Goal: Task Accomplishment & Management: Complete application form

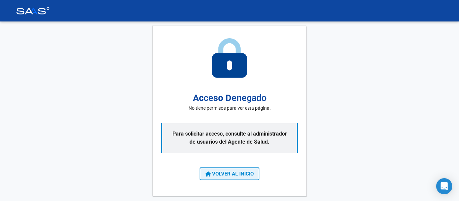
click at [231, 174] on span "VOLVER AL INICIO" at bounding box center [229, 174] width 48 height 6
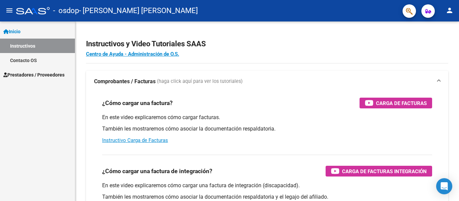
click at [449, 11] on mat-icon "person" at bounding box center [450, 10] width 8 height 8
click at [449, 11] on div at bounding box center [229, 100] width 459 height 201
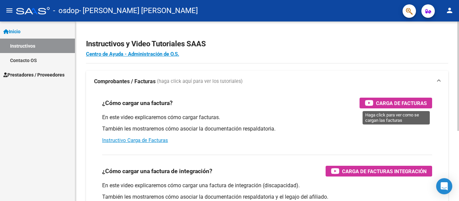
click at [382, 107] on span "Carga de Facturas" at bounding box center [401, 103] width 51 height 8
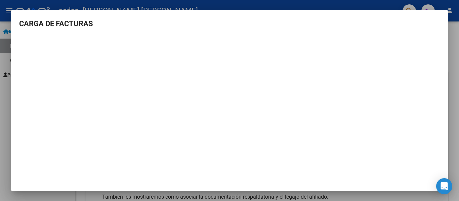
click at [456, 86] on div at bounding box center [229, 100] width 459 height 201
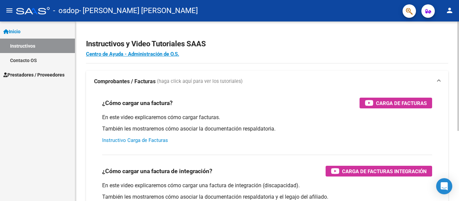
click at [163, 140] on link "Instructivo Carga de Facturas" at bounding box center [135, 140] width 66 height 6
click at [448, 11] on mat-icon "person" at bounding box center [450, 10] width 8 height 8
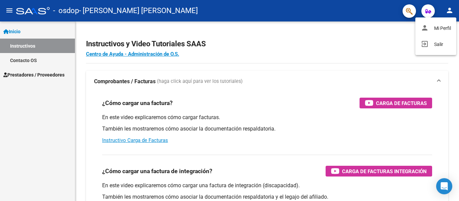
click at [448, 11] on div at bounding box center [229, 100] width 459 height 201
click at [21, 27] on link "Inicio" at bounding box center [37, 31] width 75 height 14
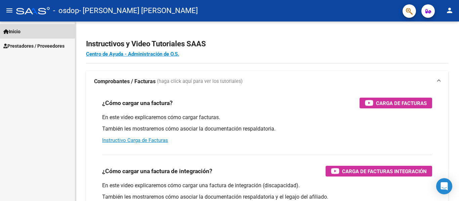
click at [17, 29] on span "Inicio" at bounding box center [11, 31] width 17 height 7
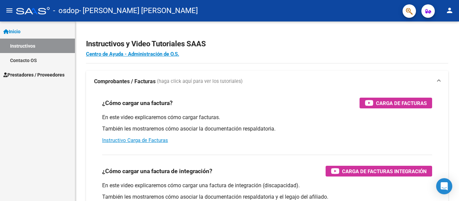
click at [24, 79] on link "Prestadores / Proveedores" at bounding box center [37, 75] width 75 height 14
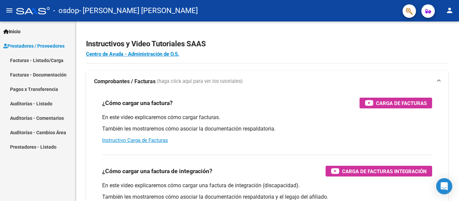
click at [31, 60] on link "Facturas - Listado/Carga" at bounding box center [37, 60] width 75 height 14
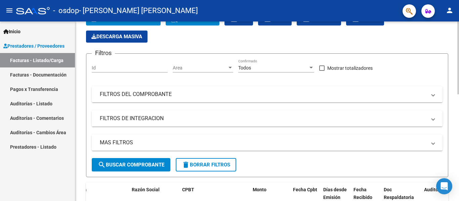
scroll to position [28, 0]
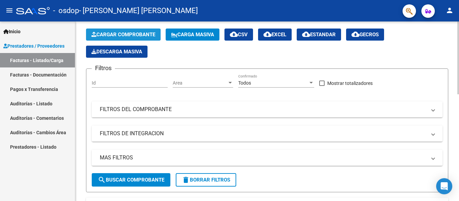
click at [158, 36] on button "Cargar Comprobante" at bounding box center [123, 35] width 75 height 12
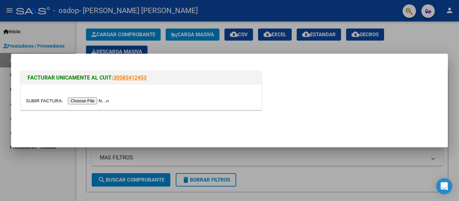
click at [95, 104] on input "file" at bounding box center [68, 100] width 85 height 7
click at [92, 100] on input "file" at bounding box center [68, 100] width 85 height 7
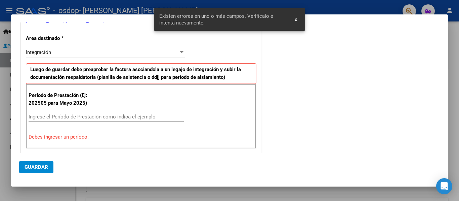
scroll to position [131, 0]
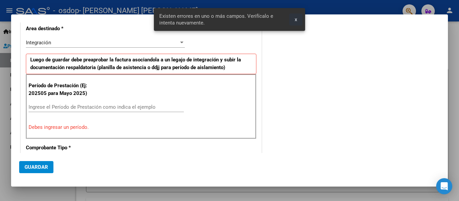
click at [297, 21] on span "x" at bounding box center [296, 19] width 2 height 6
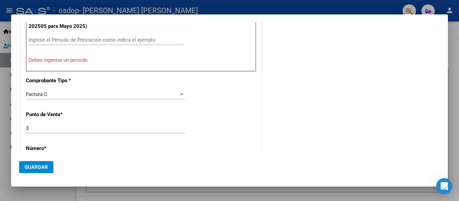
scroll to position [165, 0]
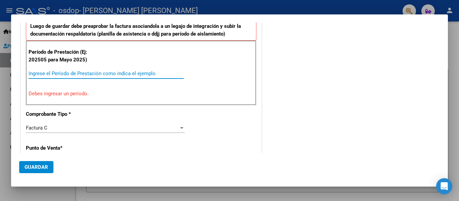
click at [130, 73] on input "Ingrese el Período de Prestación como indica el ejemplo" at bounding box center [106, 74] width 155 height 6
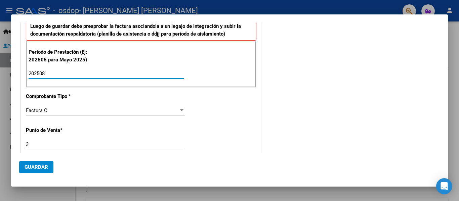
type input "202508"
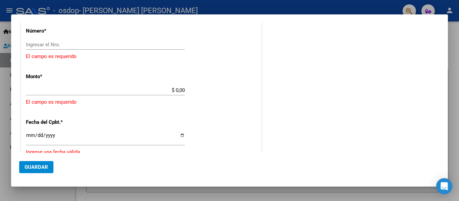
scroll to position [300, 0]
click at [88, 46] on input "Ingresar el Nro." at bounding box center [105, 44] width 159 height 6
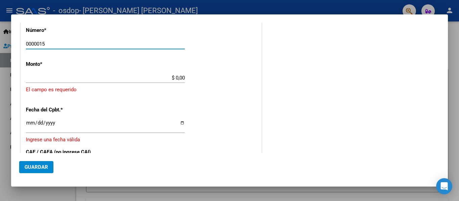
type input "0000015"
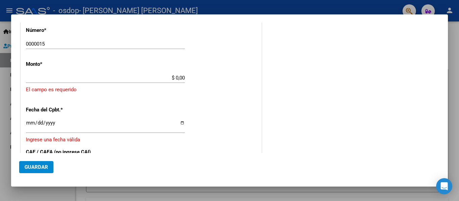
type input "$ 259.782,81"
type input "[DATE]"
type input "75352094626518"
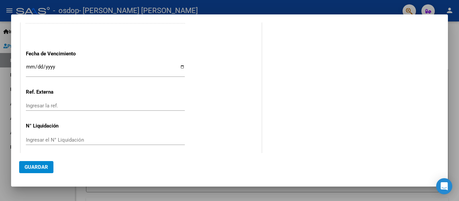
scroll to position [434, 0]
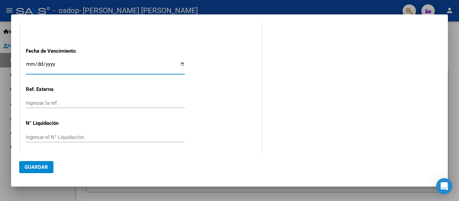
click at [181, 63] on input "Ingresar la fecha" at bounding box center [105, 67] width 159 height 11
type input "[DATE]"
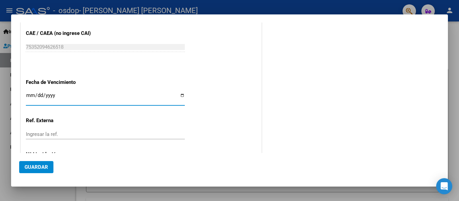
scroll to position [403, 0]
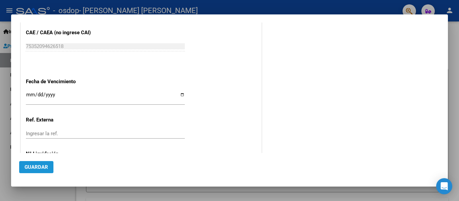
click at [34, 170] on span "Guardar" at bounding box center [37, 167] width 24 height 6
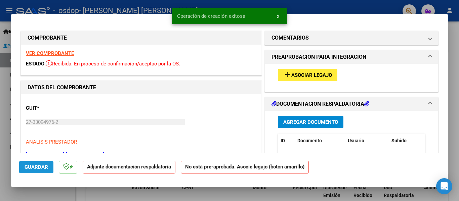
click at [44, 163] on button "Guardar" at bounding box center [36, 167] width 34 height 12
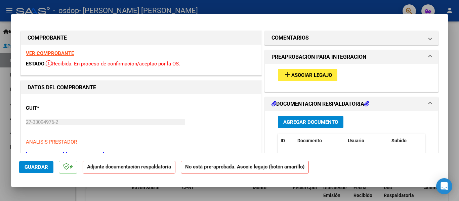
click at [287, 120] on span "Agregar Documento" at bounding box center [310, 122] width 55 height 6
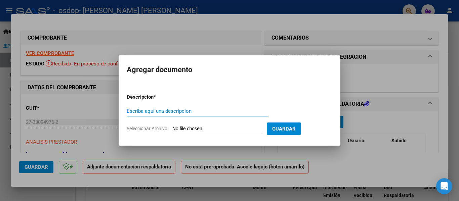
click at [211, 113] on input "Escriba aquí una descripcion" at bounding box center [198, 111] width 142 height 6
type input "planilla"
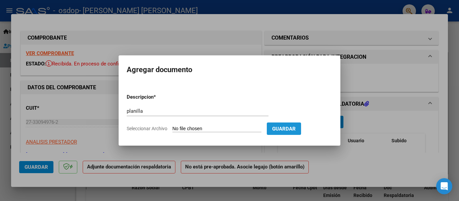
click at [296, 131] on span "Guardar" at bounding box center [284, 129] width 24 height 6
click at [244, 124] on form "Descripcion * planilla Escriba aquí una descripcion Seleccionar Archivo Guardar" at bounding box center [230, 112] width 206 height 49
drag, startPoint x: 234, startPoint y: 132, endPoint x: 182, endPoint y: 127, distance: 52.7
click at [231, 133] on form "Descripcion * planilla Escriba aquí una descripcion Seleccionar Archivo Guardar" at bounding box center [230, 112] width 206 height 49
click at [146, 130] on span "Seleccionar Archivo" at bounding box center [147, 128] width 41 height 5
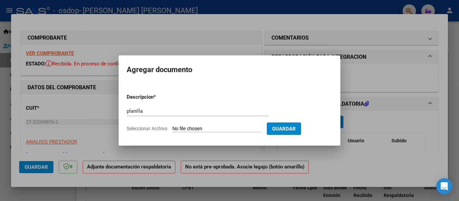
click at [172, 130] on input "Seleccionar Archivo" at bounding box center [216, 129] width 89 height 6
type input "C:\fakepath\Kine.pdf"
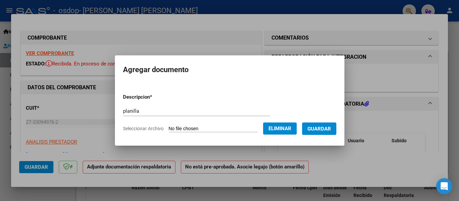
click at [325, 133] on button "Guardar" at bounding box center [319, 129] width 34 height 12
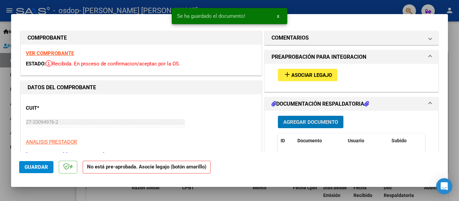
click at [38, 166] on span "Guardar" at bounding box center [37, 167] width 24 height 6
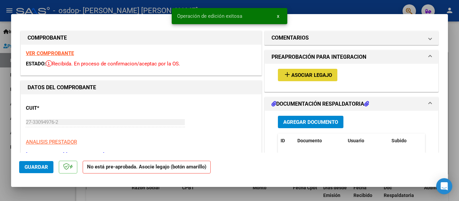
click at [304, 73] on span "Asociar Legajo" at bounding box center [311, 75] width 41 height 6
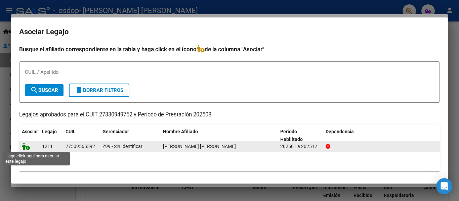
click at [26, 149] on icon at bounding box center [26, 146] width 8 height 7
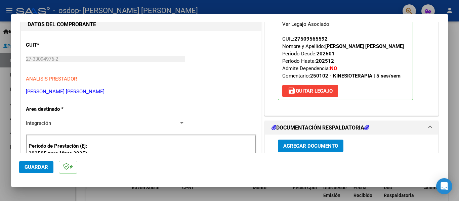
scroll to position [67, 0]
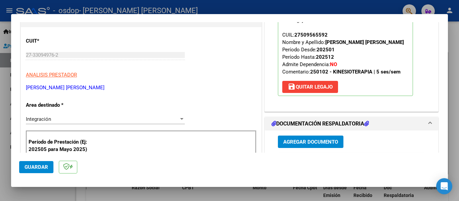
click at [41, 166] on span "Guardar" at bounding box center [37, 167] width 24 height 6
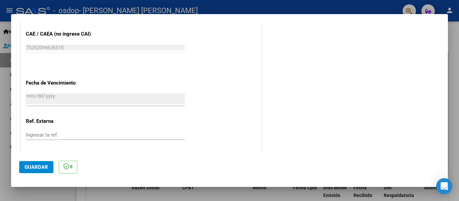
scroll to position [446, 0]
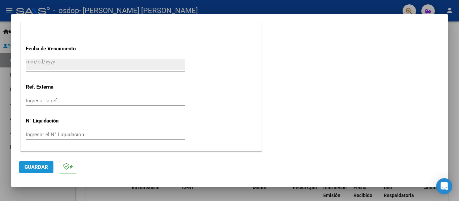
click at [47, 167] on span "Guardar" at bounding box center [37, 167] width 24 height 6
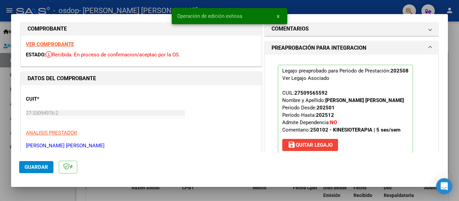
scroll to position [0, 0]
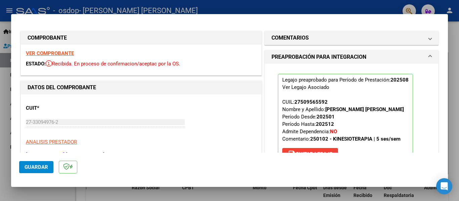
click at [454, 59] on div at bounding box center [229, 100] width 459 height 201
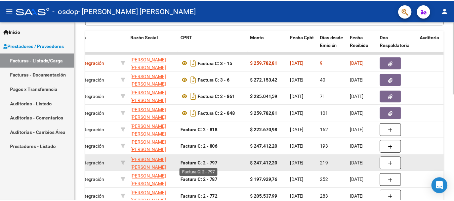
scroll to position [163, 0]
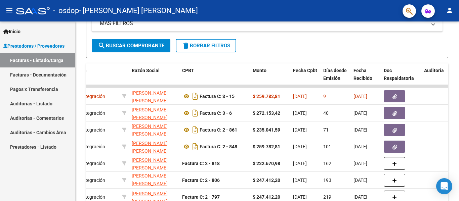
click at [437, 9] on mat-toolbar "menu - osdop - [PERSON_NAME] [PERSON_NAME] person" at bounding box center [229, 11] width 459 height 22
click at [446, 12] on mat-icon "person" at bounding box center [450, 10] width 8 height 8
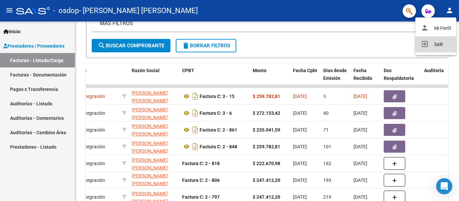
click at [433, 44] on button "exit_to_app Salir" at bounding box center [435, 44] width 41 height 16
